Goal: Check status: Check status

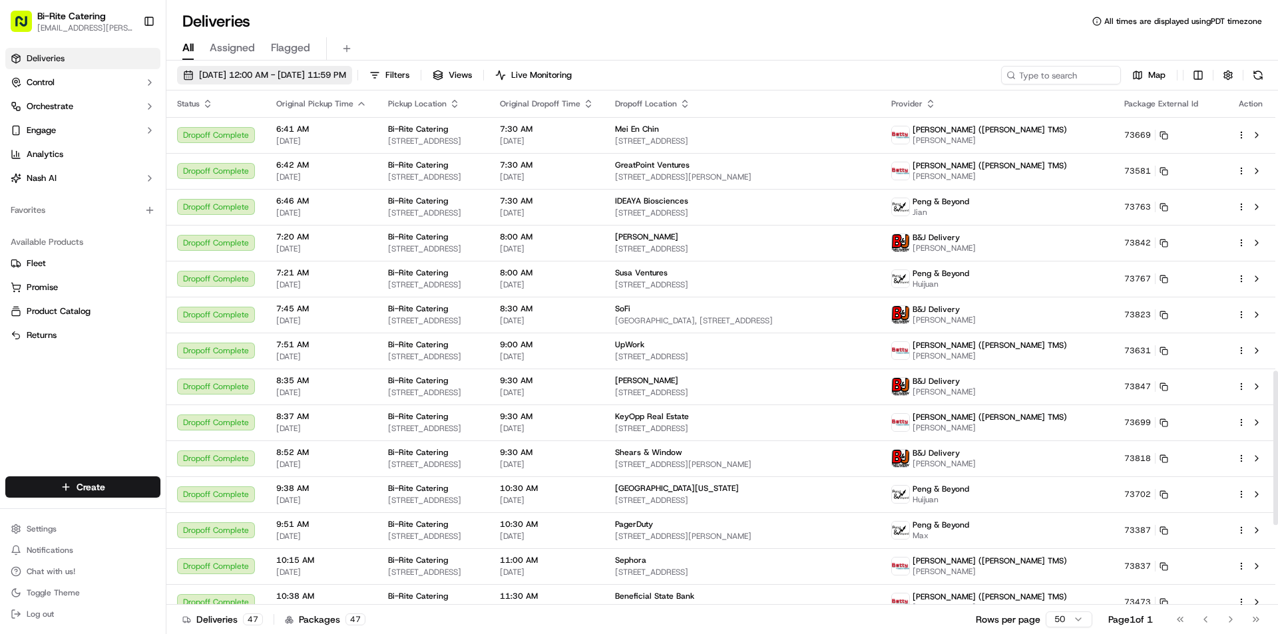
scroll to position [935, 0]
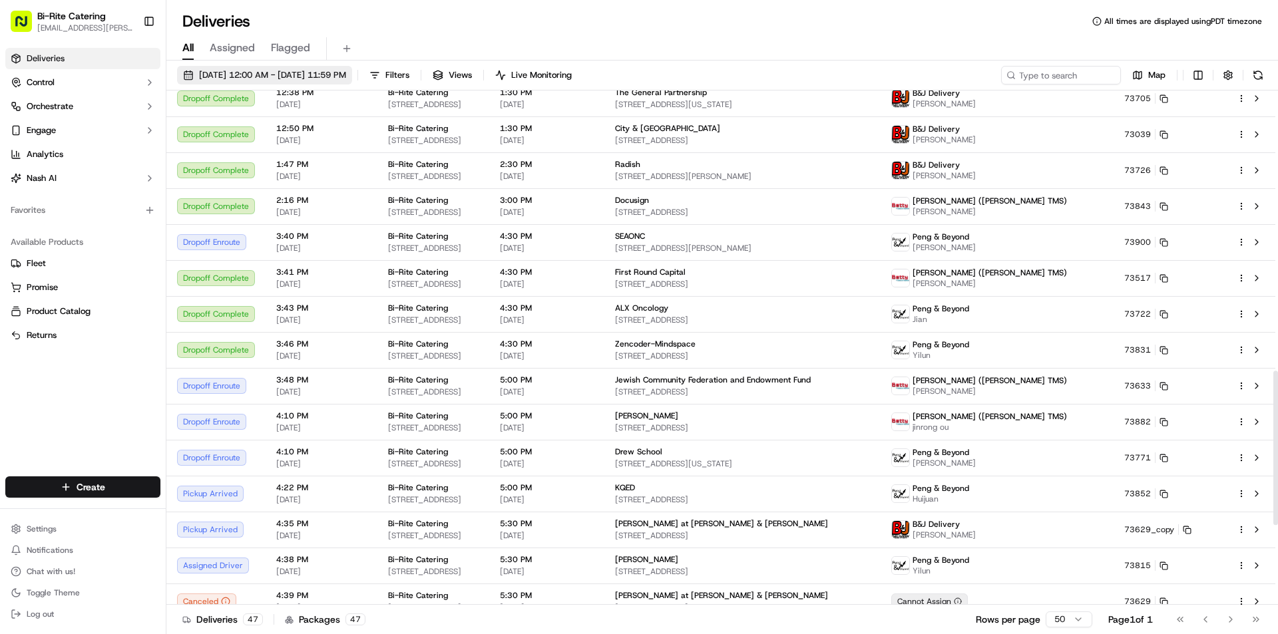
click at [305, 76] on span "[DATE] 12:00 AM - [DATE] 11:59 PM" at bounding box center [272, 75] width 147 height 12
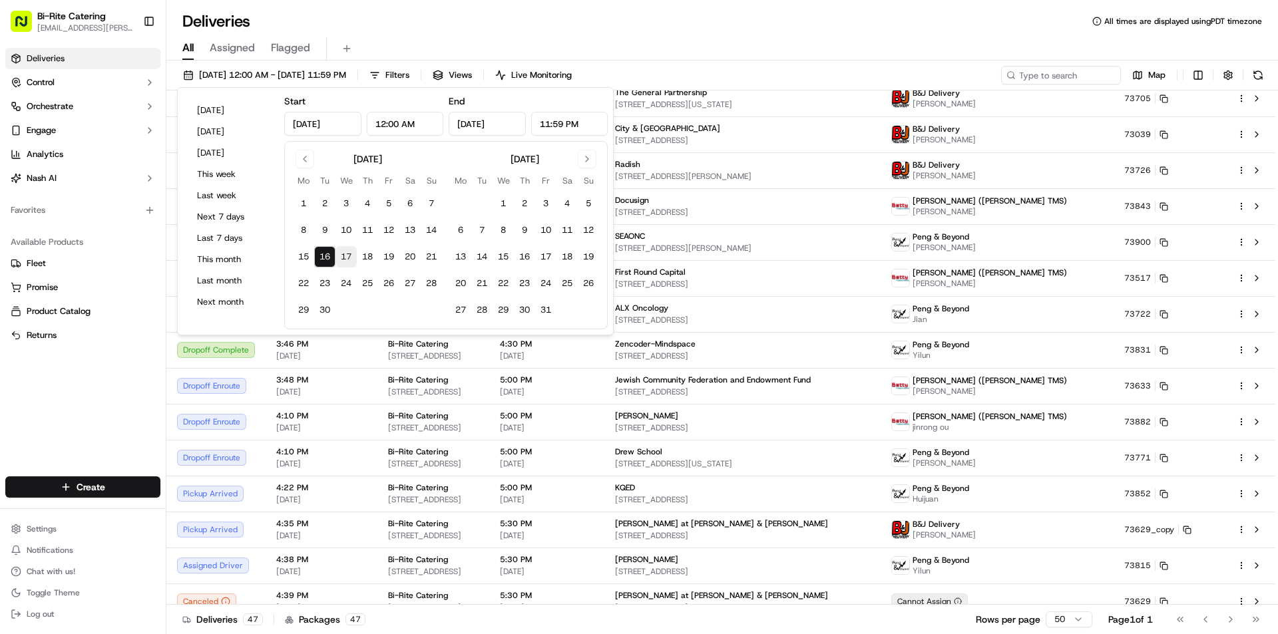
click at [351, 257] on button "17" at bounding box center [345, 256] width 21 height 21
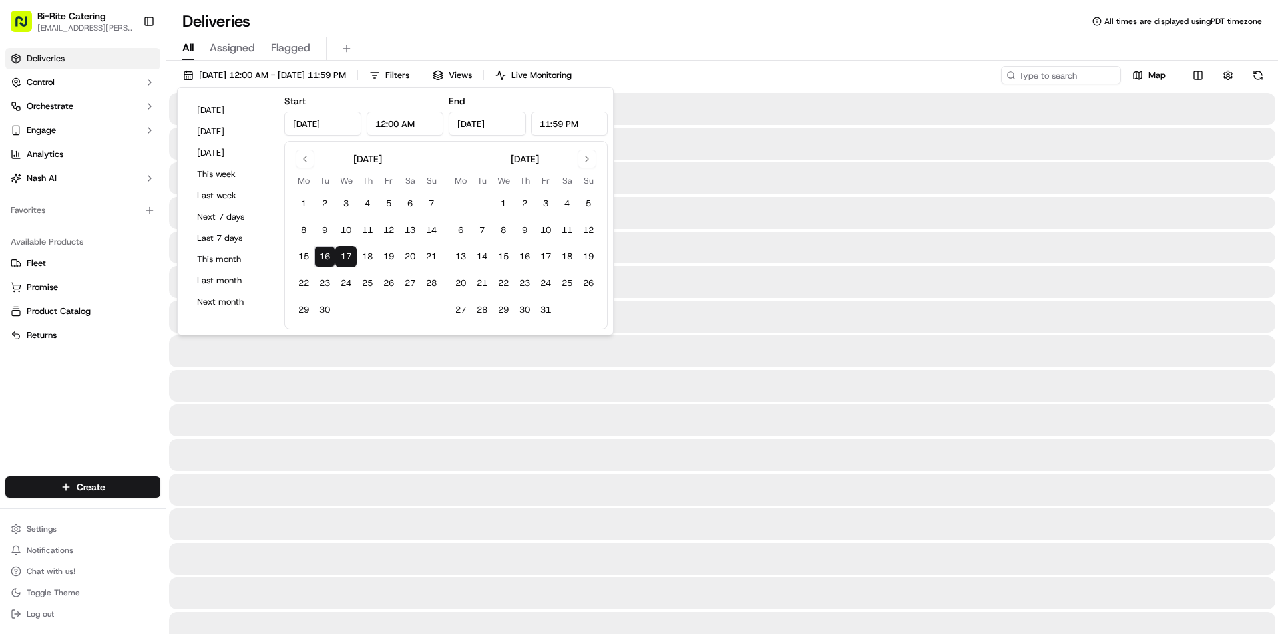
click at [330, 256] on button "16" at bounding box center [324, 256] width 21 height 21
click at [341, 255] on button "17" at bounding box center [345, 256] width 21 height 21
type input "[DATE]"
click at [348, 254] on button "17" at bounding box center [345, 256] width 21 height 21
type input "[DATE]"
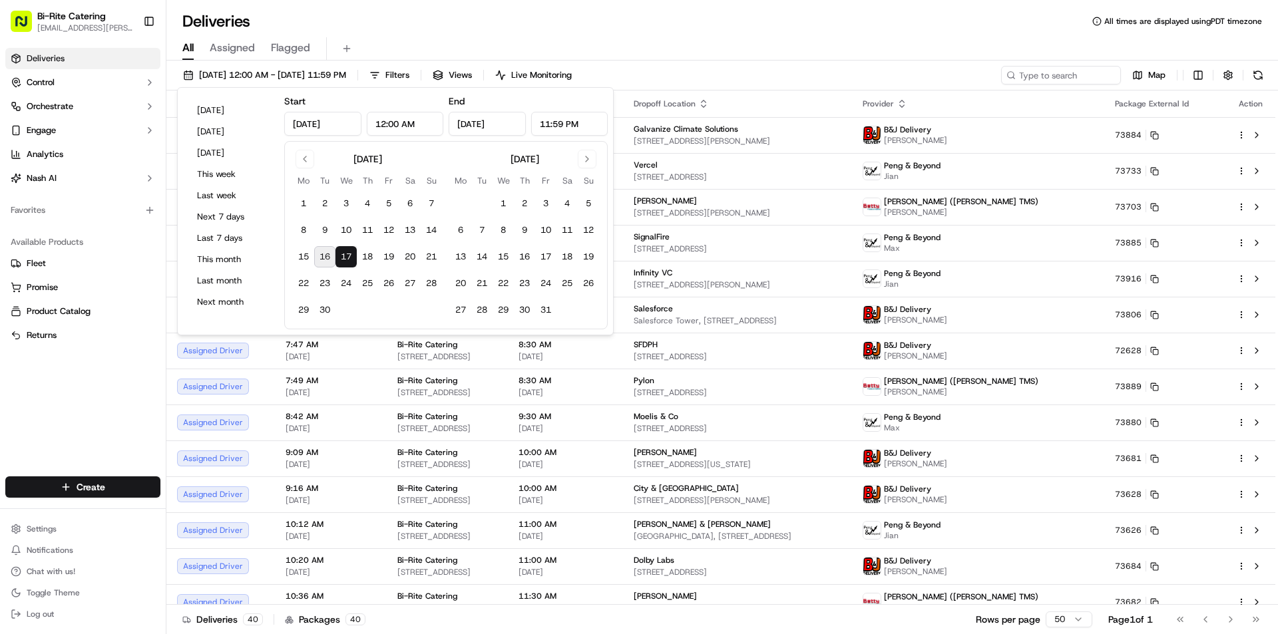
click at [515, 34] on div "All Assigned Flagged" at bounding box center [721, 46] width 1111 height 29
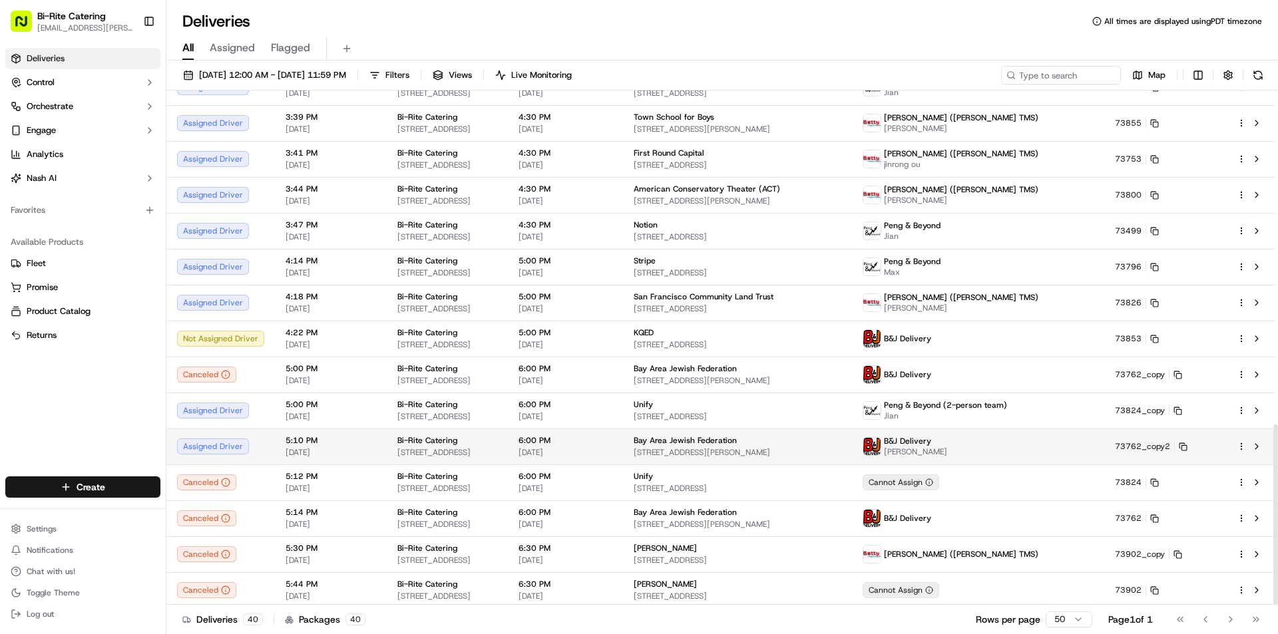
scroll to position [950, 0]
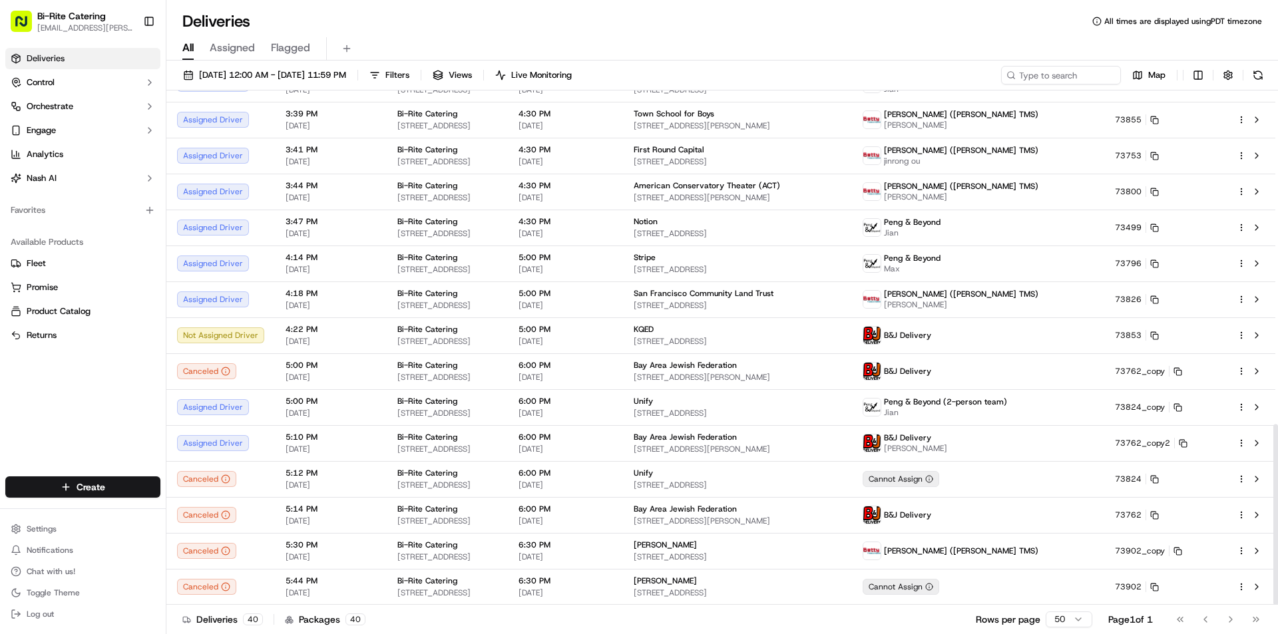
click at [725, 37] on div "All Assigned Flagged" at bounding box center [721, 48] width 1111 height 23
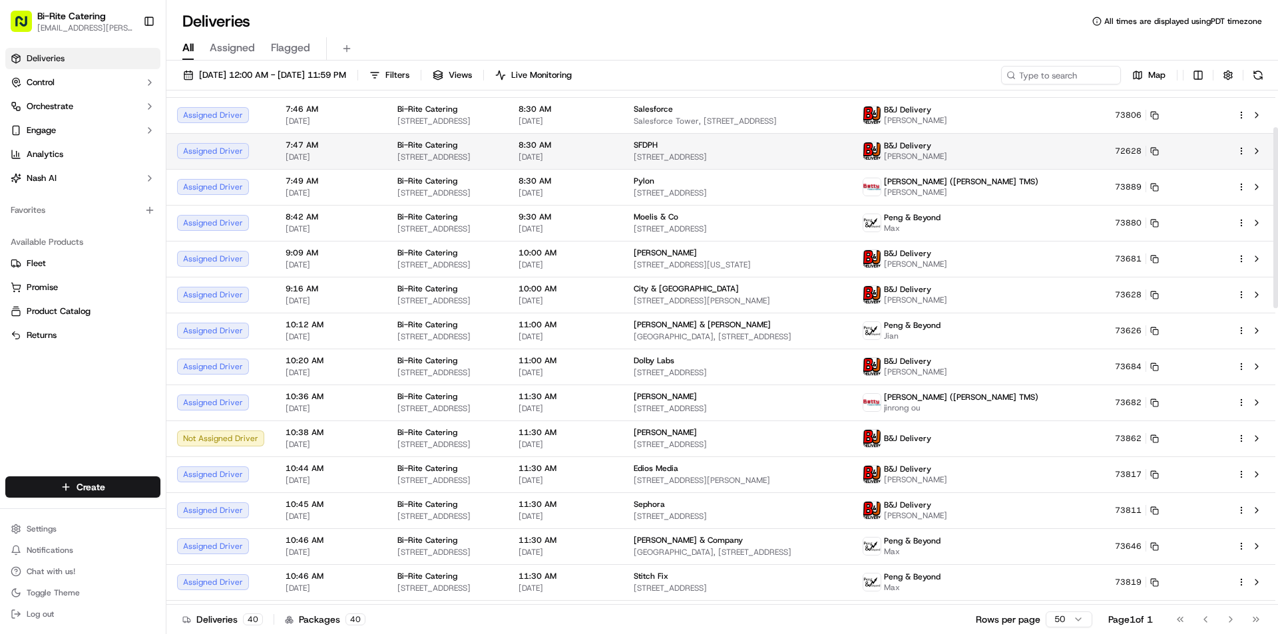
scroll to position [0, 0]
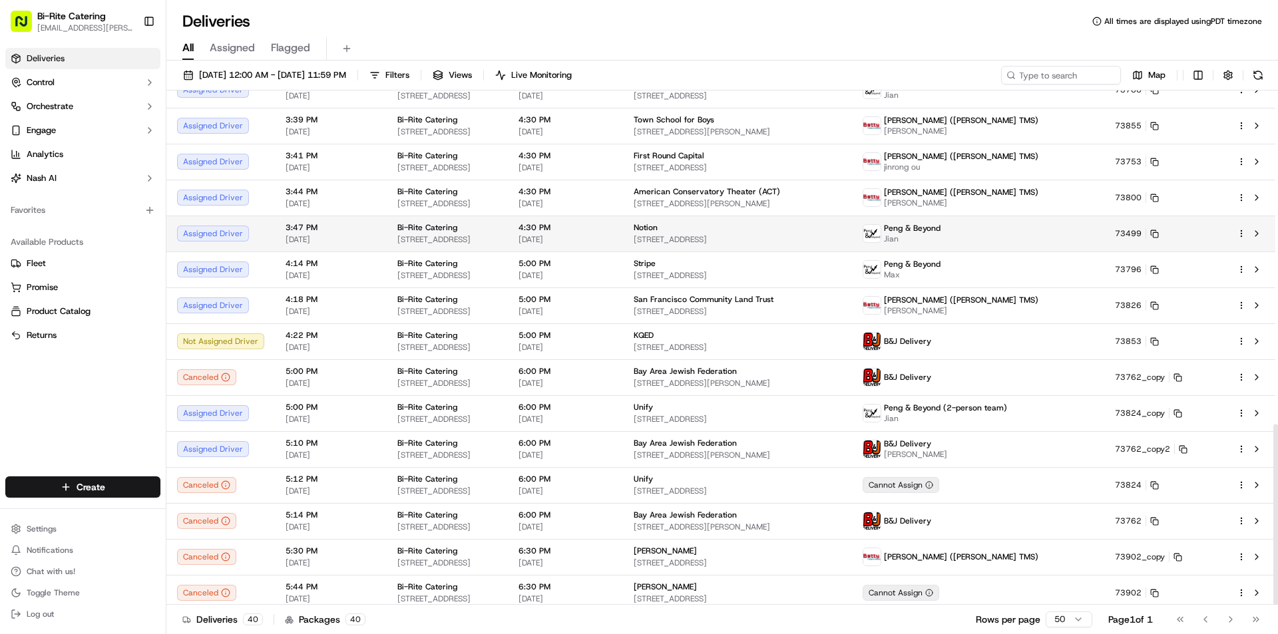
scroll to position [950, 0]
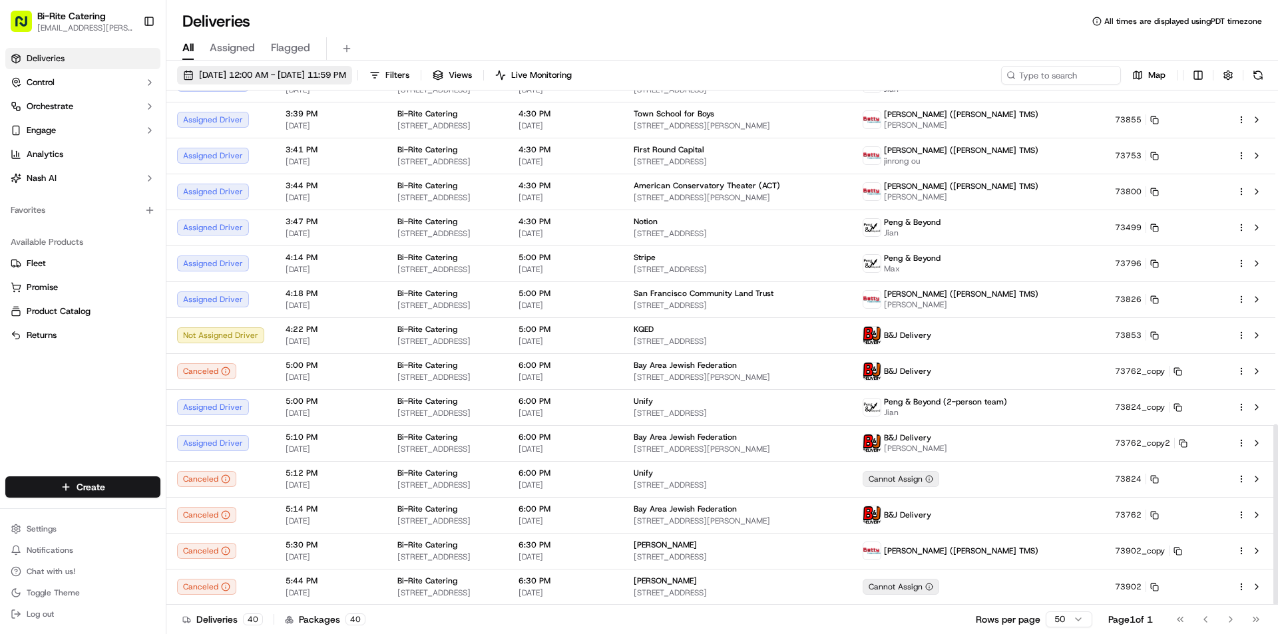
click at [346, 74] on span "[DATE] 12:00 AM - [DATE] 11:59 PM" at bounding box center [272, 75] width 147 height 12
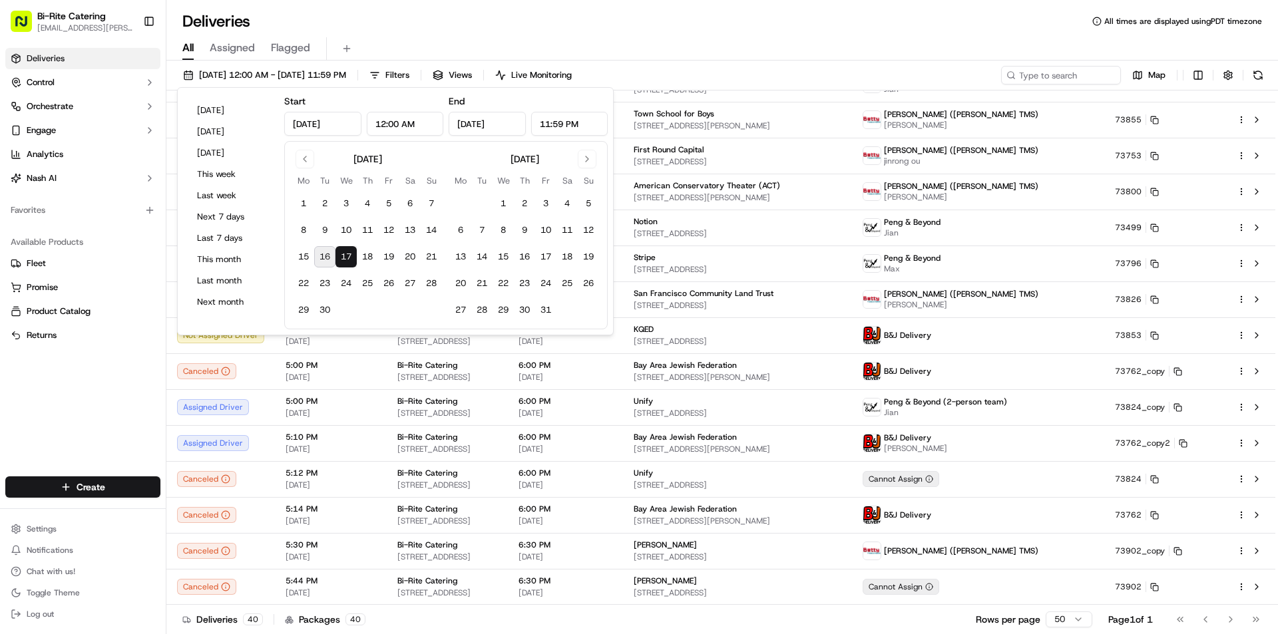
click at [325, 255] on button "16" at bounding box center [324, 256] width 21 height 21
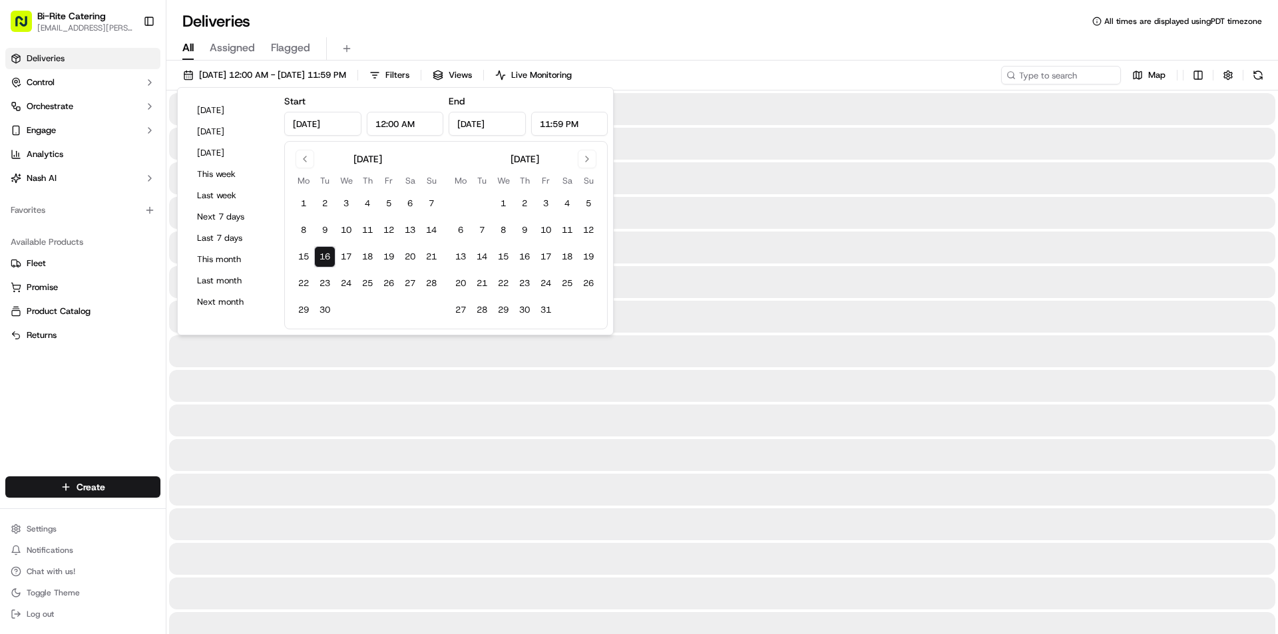
type input "[DATE]"
click at [866, 24] on div "Deliveries All times are displayed using PDT timezone" at bounding box center [721, 21] width 1111 height 21
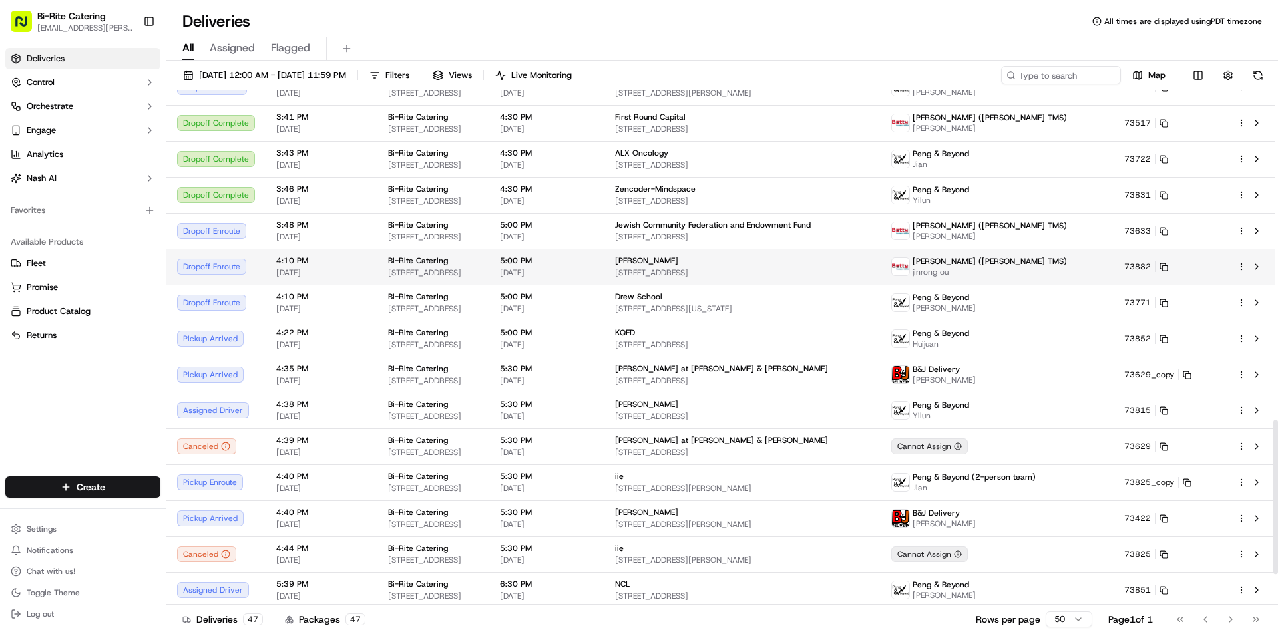
scroll to position [1068, 0]
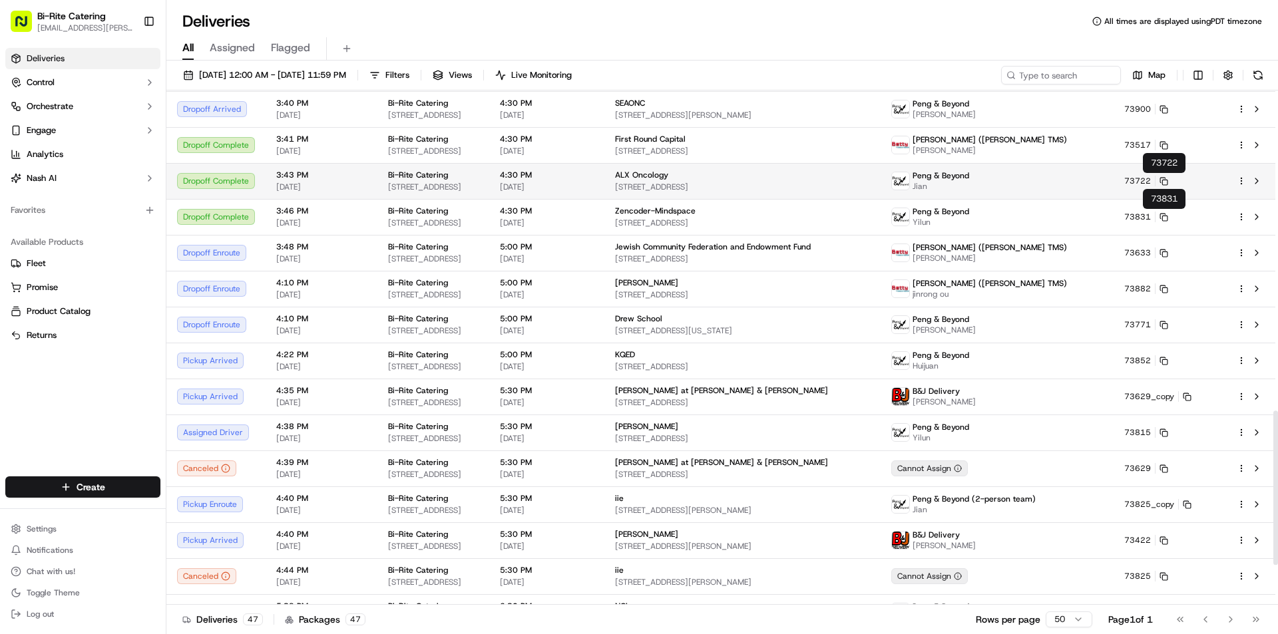
click at [1151, 182] on span "73722" at bounding box center [1137, 181] width 27 height 11
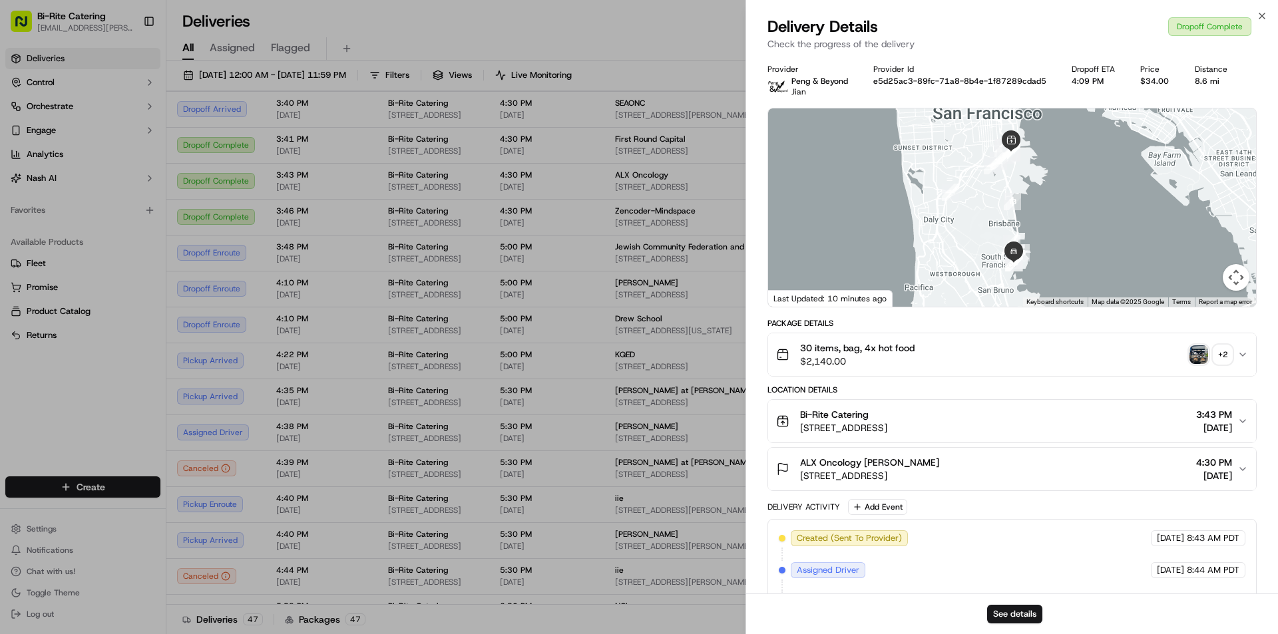
click at [1194, 353] on img "button" at bounding box center [1198, 354] width 19 height 19
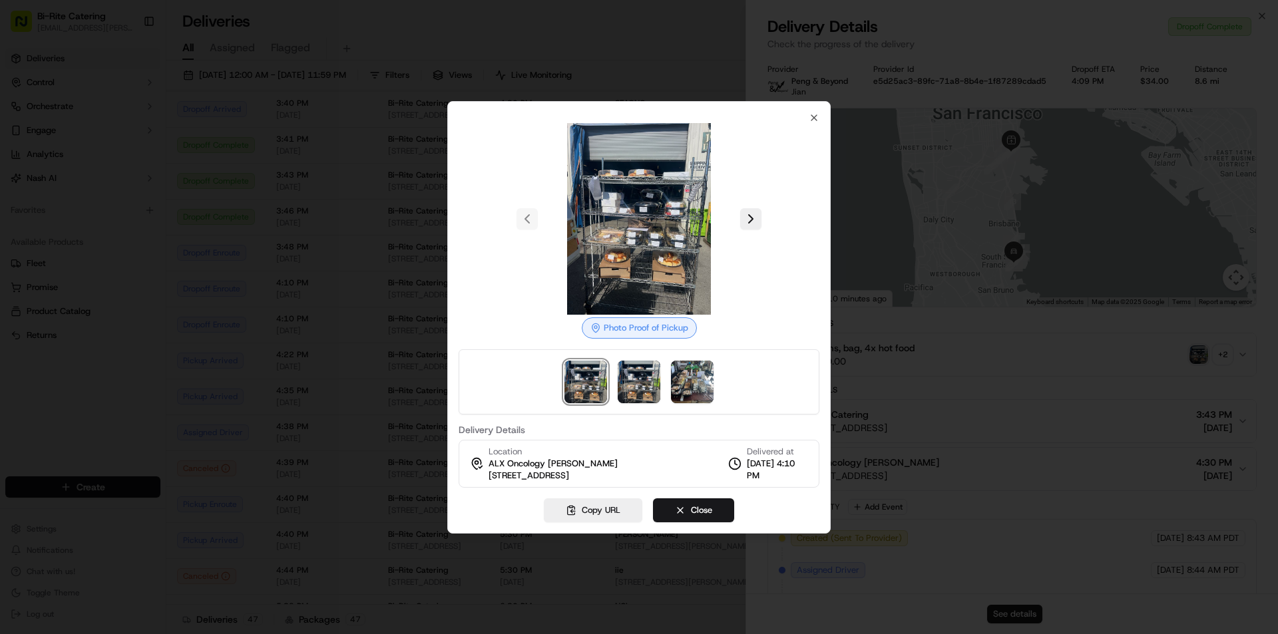
click at [675, 281] on img at bounding box center [639, 219] width 192 height 192
click at [664, 332] on div "Photo Proof of Pickup" at bounding box center [639, 327] width 115 height 21
click at [728, 220] on img at bounding box center [639, 219] width 192 height 192
click at [748, 216] on button at bounding box center [750, 218] width 21 height 21
click at [536, 224] on button at bounding box center [526, 218] width 21 height 21
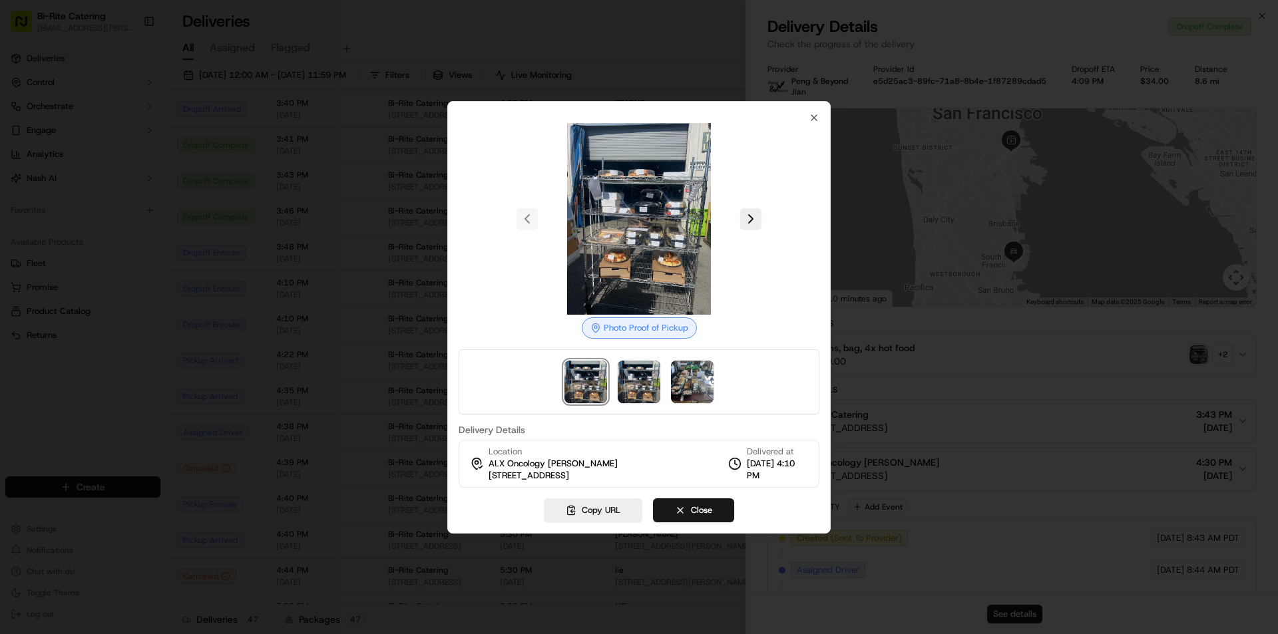
click at [649, 279] on img at bounding box center [639, 219] width 192 height 192
click at [630, 263] on img at bounding box center [639, 219] width 192 height 192
drag, startPoint x: 624, startPoint y: 393, endPoint x: 657, endPoint y: 383, distance: 34.9
click at [624, 393] on img at bounding box center [639, 382] width 43 height 43
drag, startPoint x: 699, startPoint y: 384, endPoint x: 662, endPoint y: 387, distance: 37.4
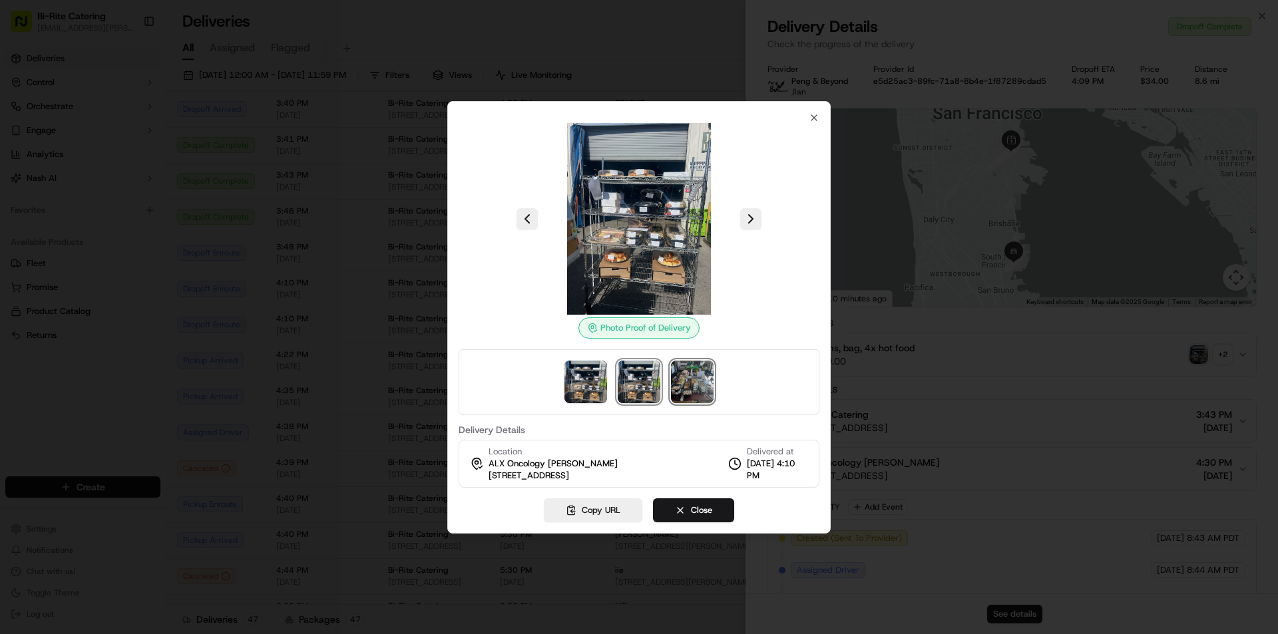
click at [700, 384] on img at bounding box center [692, 382] width 43 height 43
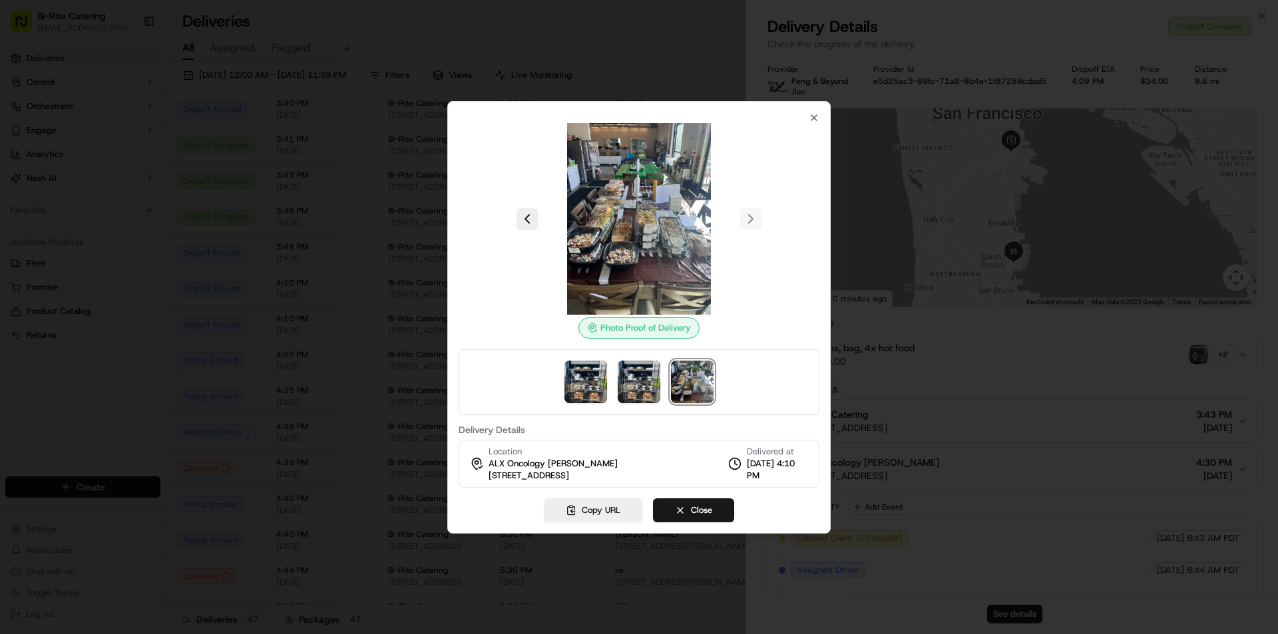
click at [669, 289] on img at bounding box center [639, 219] width 192 height 192
click at [667, 323] on div "Photo Proof of Delivery" at bounding box center [638, 327] width 121 height 21
click at [697, 378] on img at bounding box center [692, 382] width 43 height 43
click at [639, 291] on img at bounding box center [639, 219] width 192 height 192
click at [604, 516] on button "Copy URL" at bounding box center [593, 510] width 98 height 24
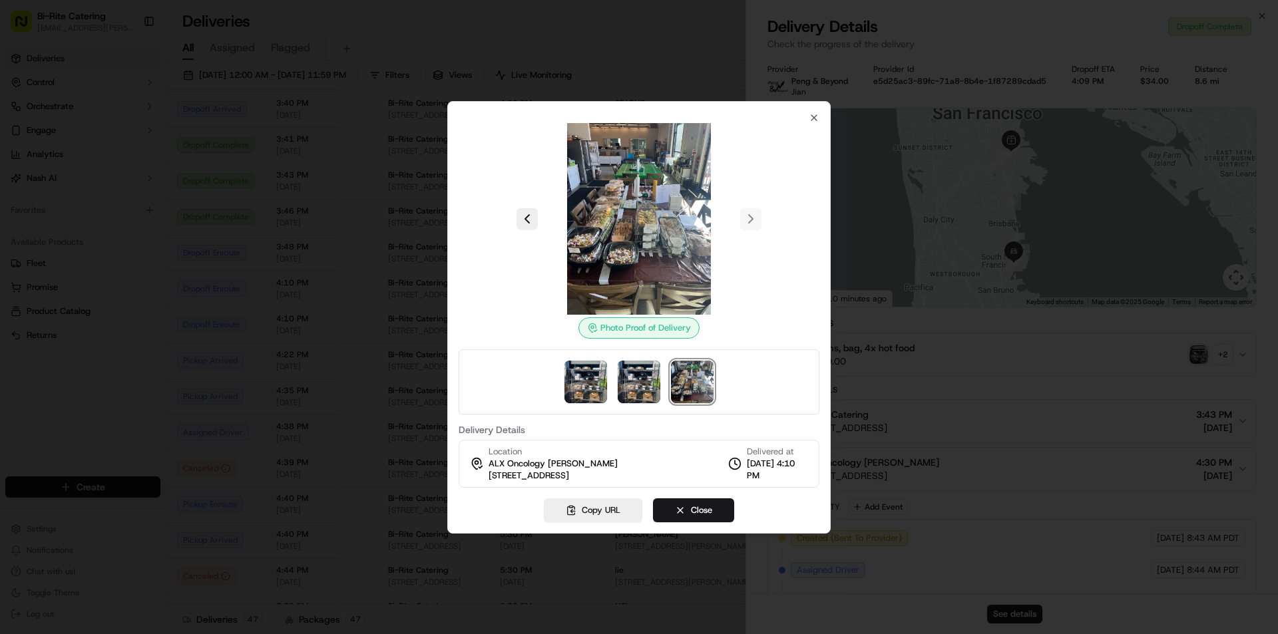
click at [657, 331] on div "Photo Proof of Delivery" at bounding box center [638, 327] width 121 height 21
click at [684, 374] on img at bounding box center [692, 382] width 43 height 43
click at [727, 374] on div at bounding box center [638, 381] width 361 height 65
click at [639, 381] on img at bounding box center [639, 382] width 43 height 43
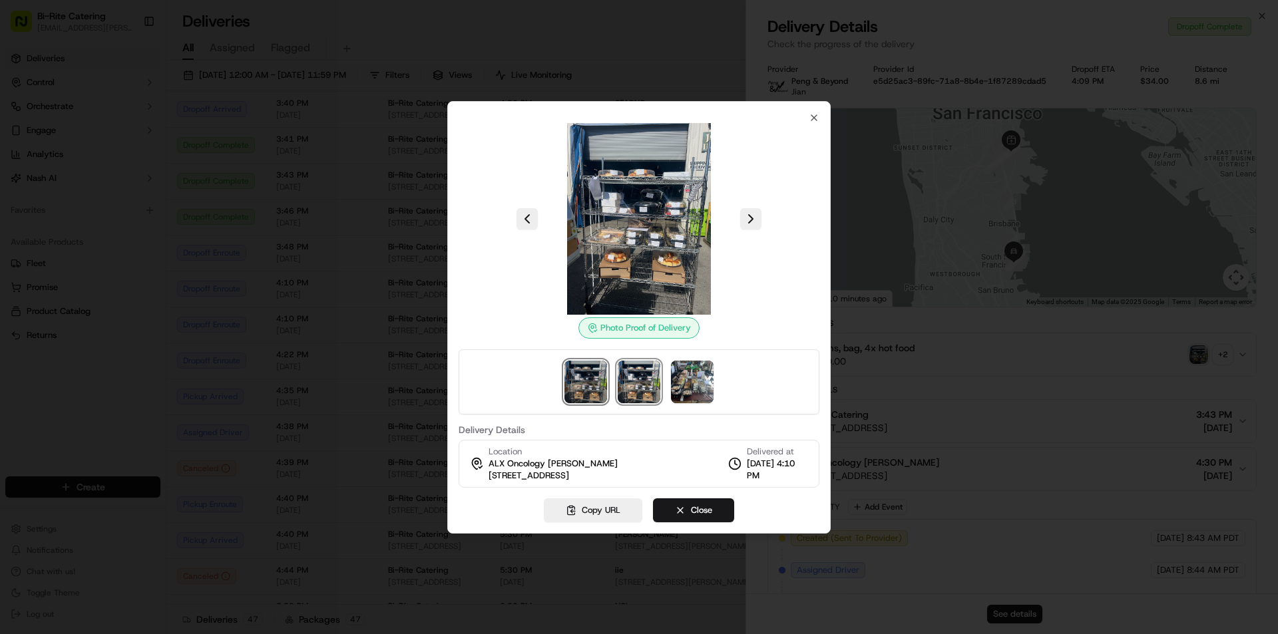
click at [584, 382] on img at bounding box center [585, 382] width 43 height 43
click at [642, 385] on img at bounding box center [639, 382] width 43 height 43
click at [659, 341] on div "Photo Proof of Delivery" at bounding box center [638, 268] width 361 height 291
click at [657, 334] on div "Photo Proof of Delivery" at bounding box center [638, 327] width 121 height 21
click at [657, 333] on div "Photo Proof of Delivery" at bounding box center [638, 327] width 121 height 21
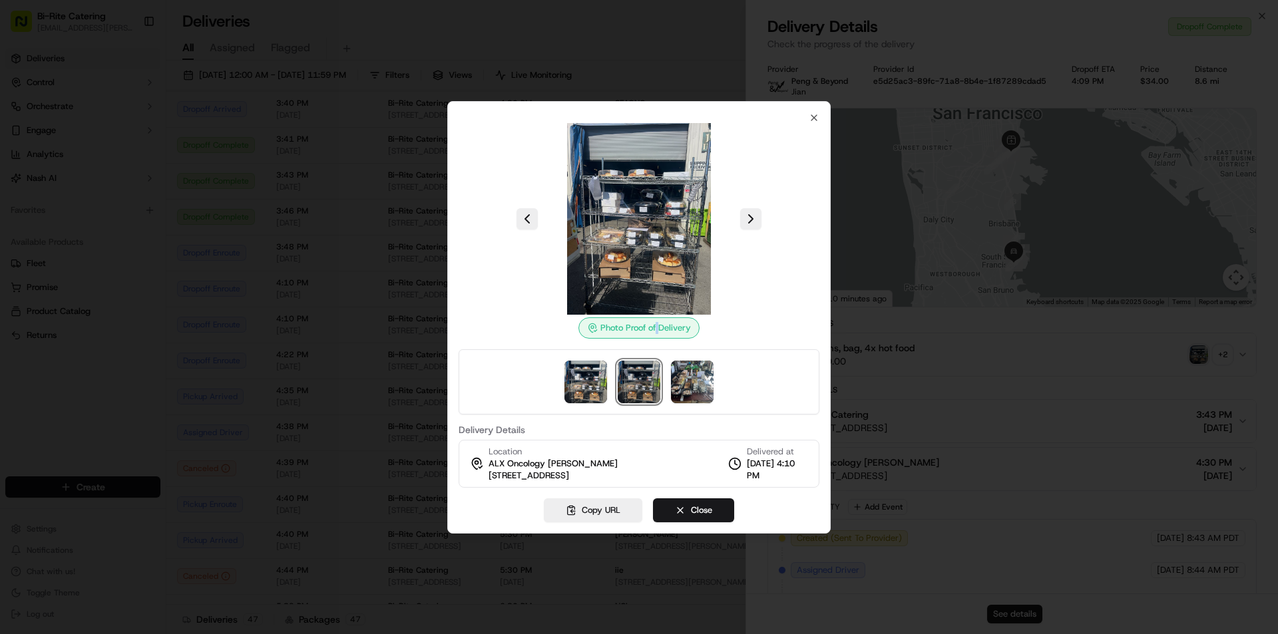
click at [639, 377] on img at bounding box center [639, 382] width 43 height 43
drag, startPoint x: 634, startPoint y: 379, endPoint x: 636, endPoint y: 386, distance: 7.6
click at [634, 379] on img at bounding box center [639, 382] width 43 height 43
click at [606, 510] on button "Copy URL" at bounding box center [593, 510] width 98 height 24
